Goal: Information Seeking & Learning: Learn about a topic

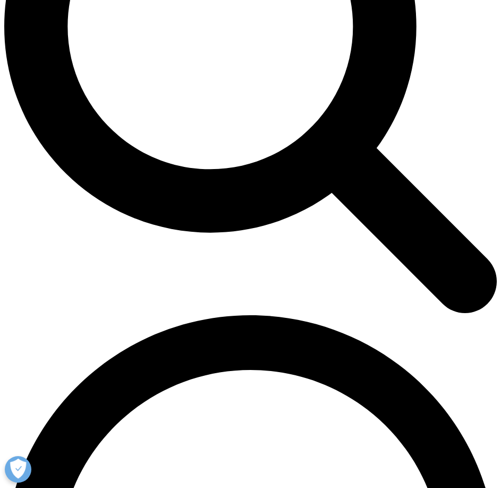
scroll to position [850, 0]
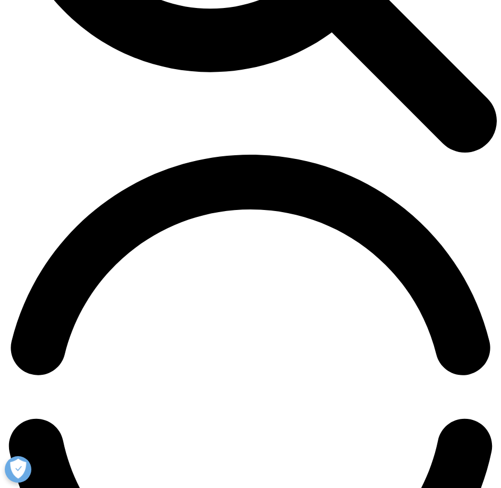
drag, startPoint x: 47, startPoint y: 259, endPoint x: 117, endPoint y: 310, distance: 87.4
drag, startPoint x: 75, startPoint y: 297, endPoint x: 85, endPoint y: 286, distance: 14.3
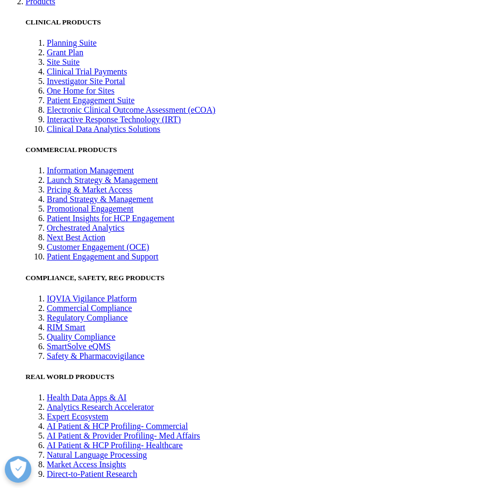
scroll to position [1806, 0]
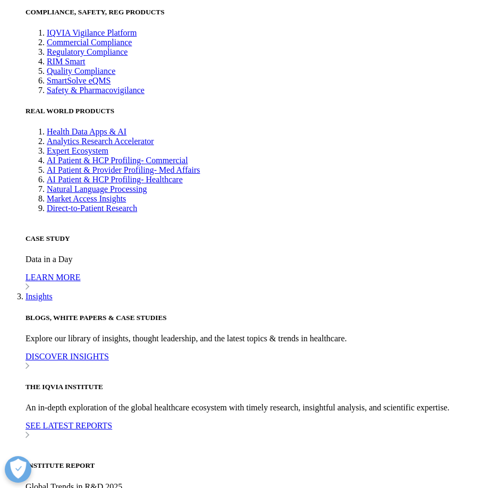
drag, startPoint x: 131, startPoint y: 344, endPoint x: 177, endPoint y: 348, distance: 45.9
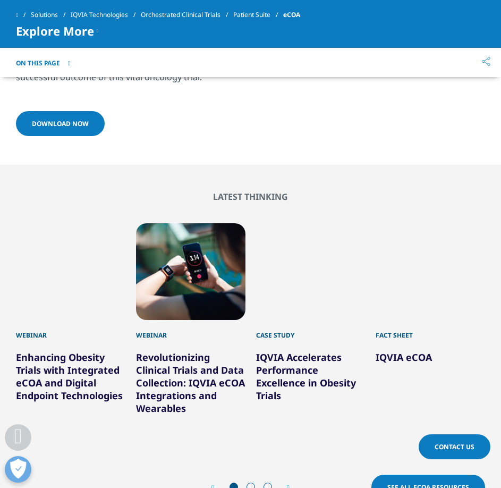
scroll to position [2284, 0]
